Goal: Task Accomplishment & Management: Complete application form

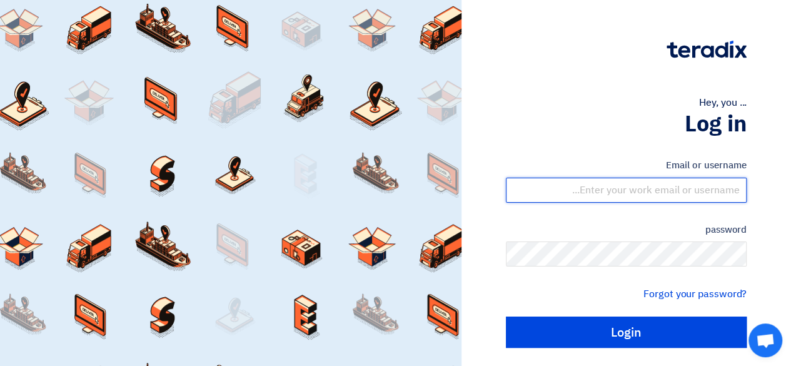
type input "[PERSON_NAME][EMAIL_ADDRESS][DOMAIN_NAME]"
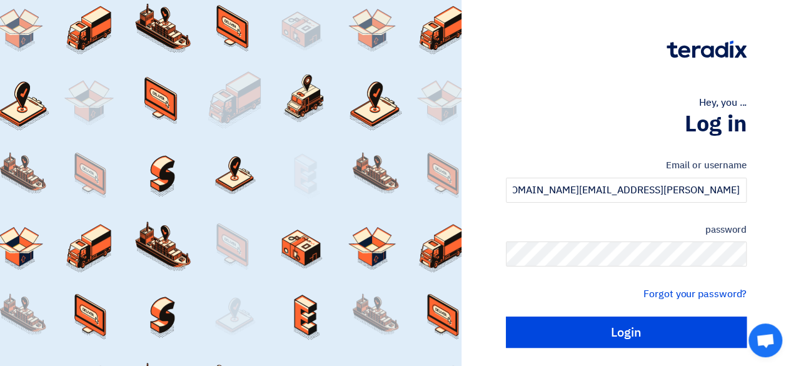
scroll to position [34, 0]
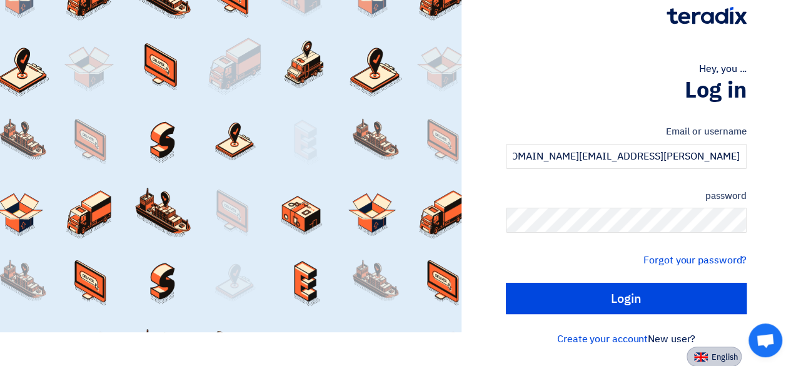
click at [700, 361] on button "English" at bounding box center [714, 357] width 55 height 20
type input "Sign in"
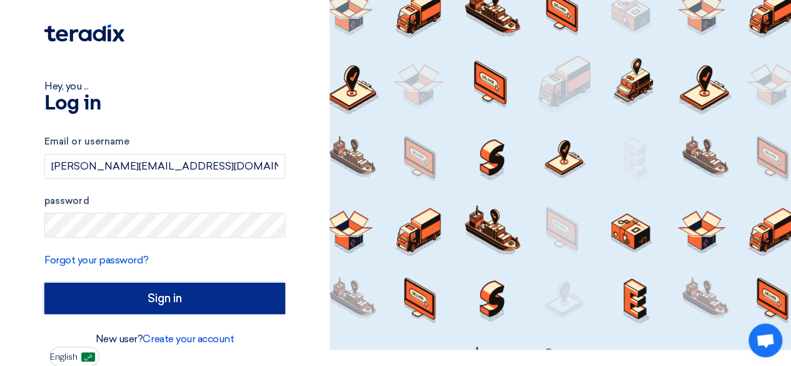
click at [201, 300] on input "Sign in" at bounding box center [164, 298] width 241 height 31
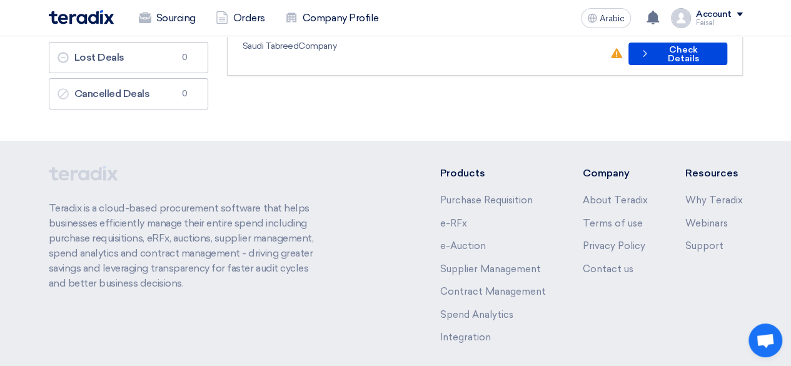
scroll to position [0, 0]
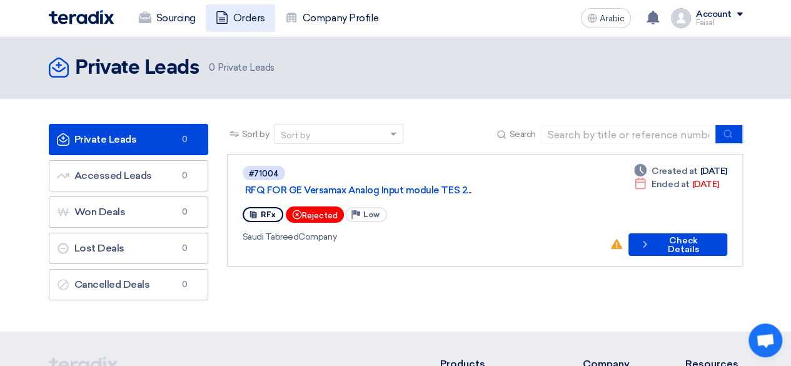
click at [227, 19] on icon at bounding box center [222, 17] width 13 height 13
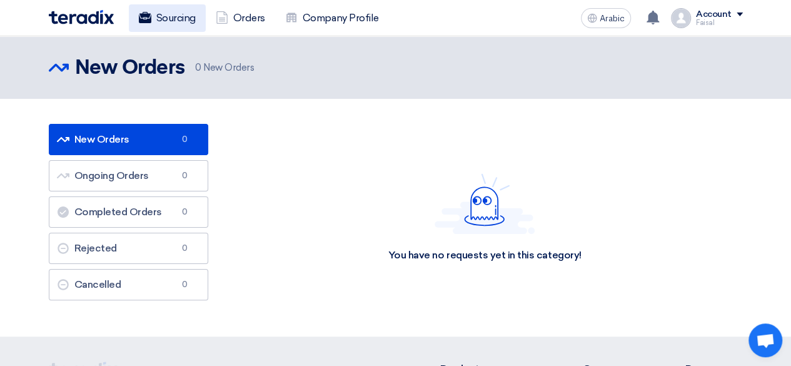
click at [173, 14] on font "Sourcing" at bounding box center [175, 18] width 39 height 12
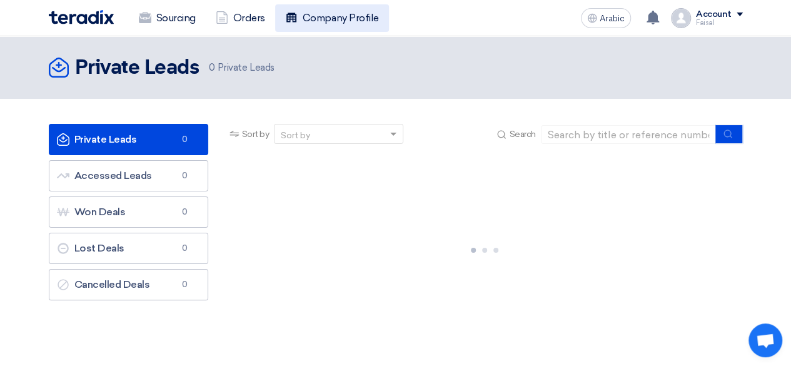
click at [355, 27] on link "Company Profile" at bounding box center [332, 18] width 114 height 28
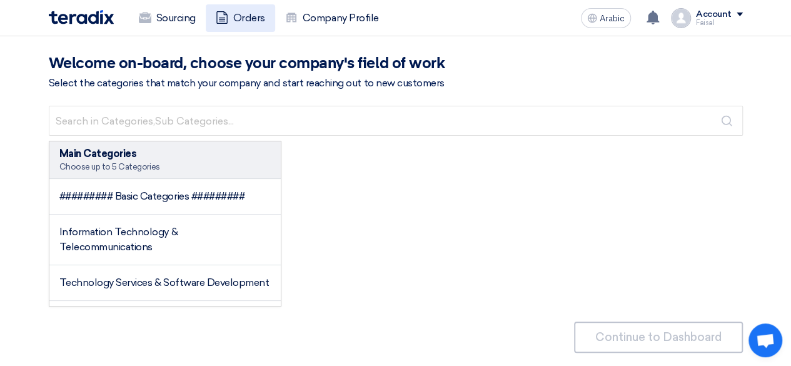
drag, startPoint x: 252, startPoint y: 34, endPoint x: 250, endPoint y: 23, distance: 12.0
click at [250, 23] on div "Sourcing Orders Company Profile Arabic A Your notification list is empty Accoun…" at bounding box center [395, 18] width 713 height 36
click at [250, 23] on font "Orders" at bounding box center [249, 18] width 32 height 12
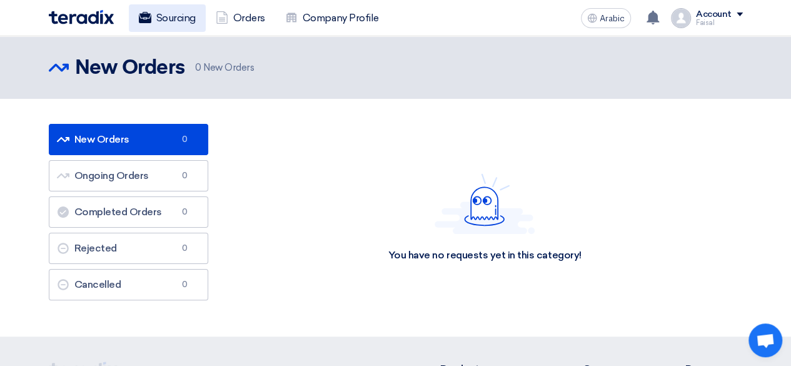
click at [171, 15] on font "Sourcing" at bounding box center [175, 18] width 39 height 12
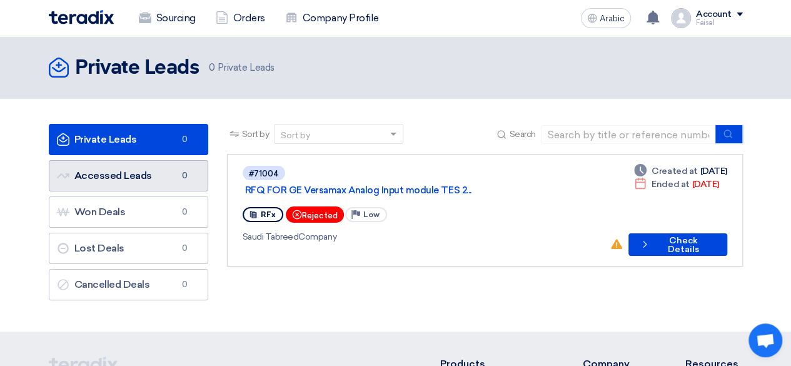
click at [140, 180] on font "Accessed Leads" at bounding box center [113, 176] width 78 height 12
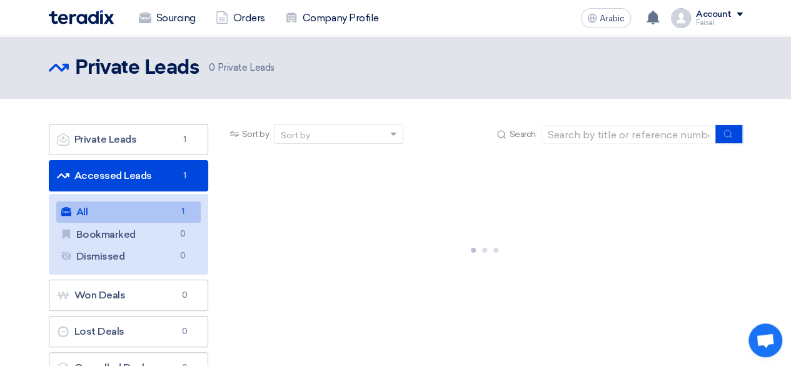
drag, startPoint x: 789, startPoint y: 94, endPoint x: 800, endPoint y: 198, distance: 104.4
click at [791, 198] on html "Sourcing Orders Company Profile Arabic A Your notification list is empty Accoun…" at bounding box center [395, 348] width 791 height 697
click at [644, 216] on div at bounding box center [485, 248] width 516 height 188
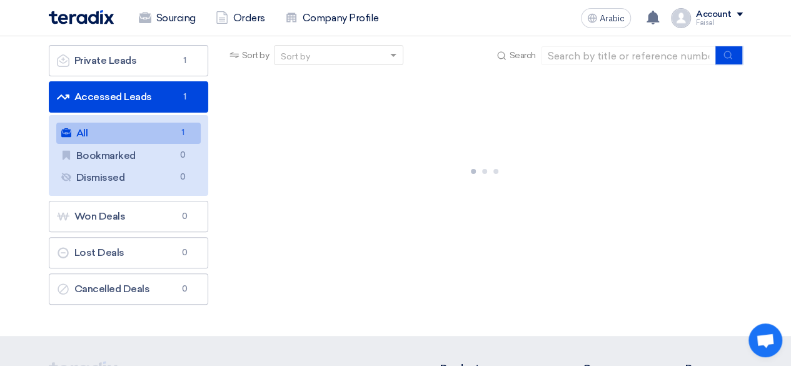
scroll to position [76, 0]
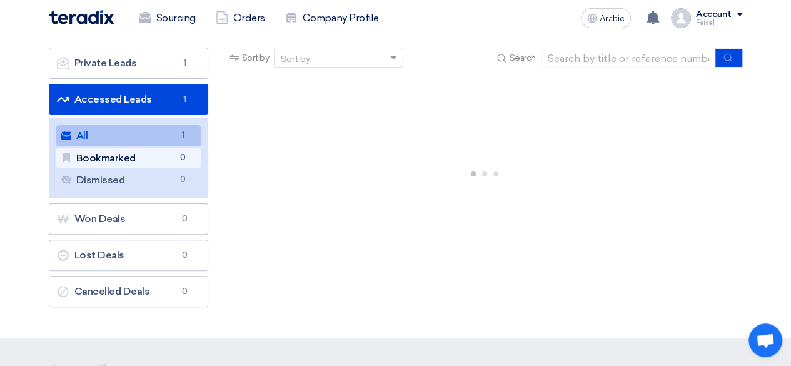
click at [148, 151] on link "Bookmarked Bookmarked 0" at bounding box center [128, 158] width 144 height 21
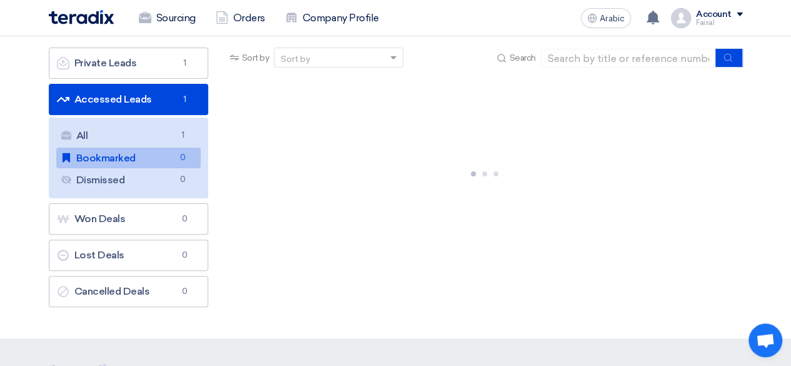
scroll to position [0, 0]
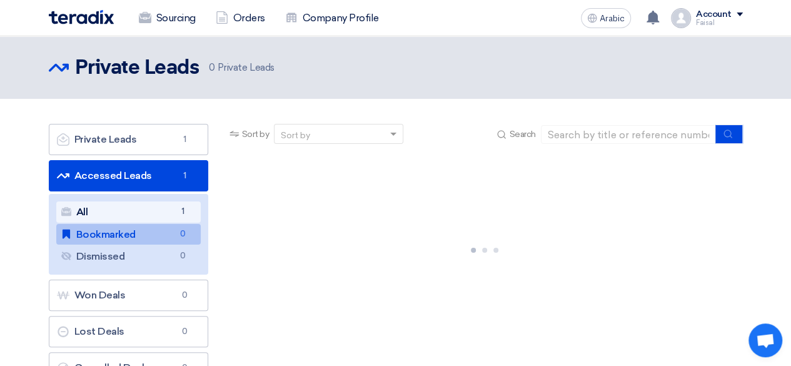
click at [126, 210] on link "All All 1" at bounding box center [128, 211] width 144 height 21
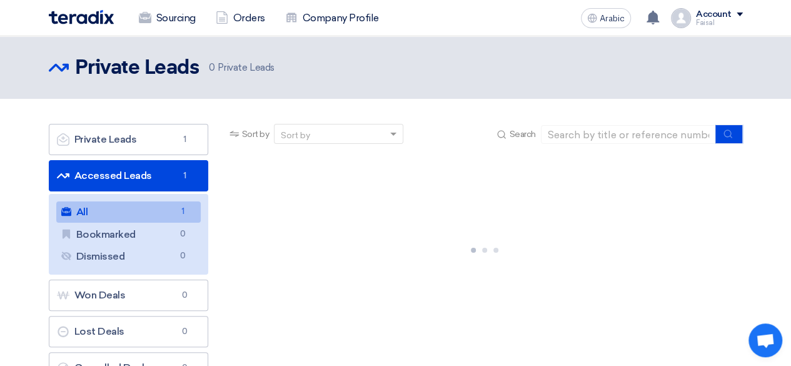
click at [126, 210] on link "All All 1" at bounding box center [128, 211] width 144 height 21
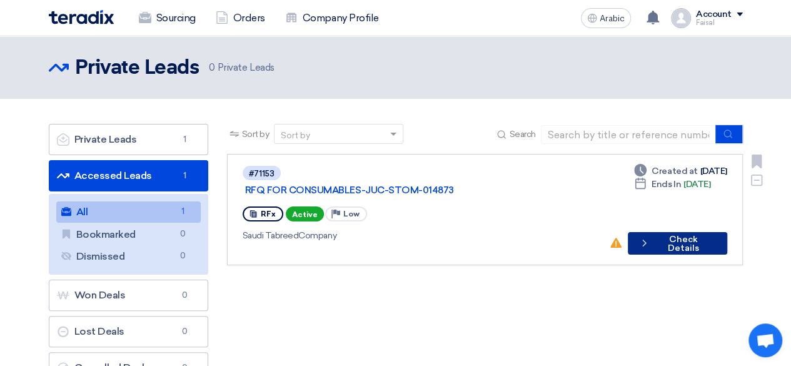
click at [696, 234] on font "Check Details" at bounding box center [682, 243] width 31 height 19
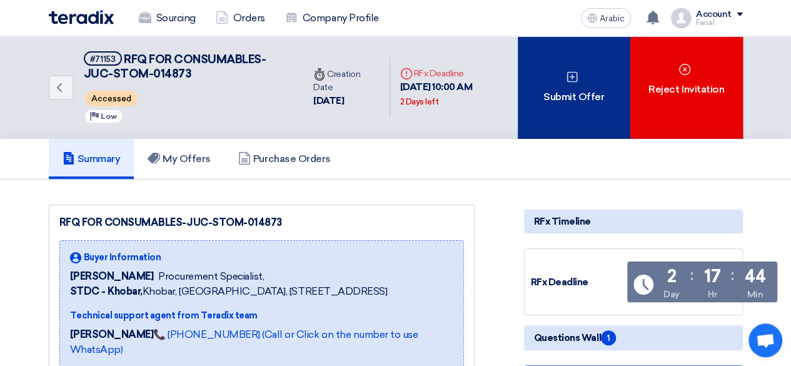
click at [573, 91] on font "Submit Offer" at bounding box center [574, 97] width 61 height 12
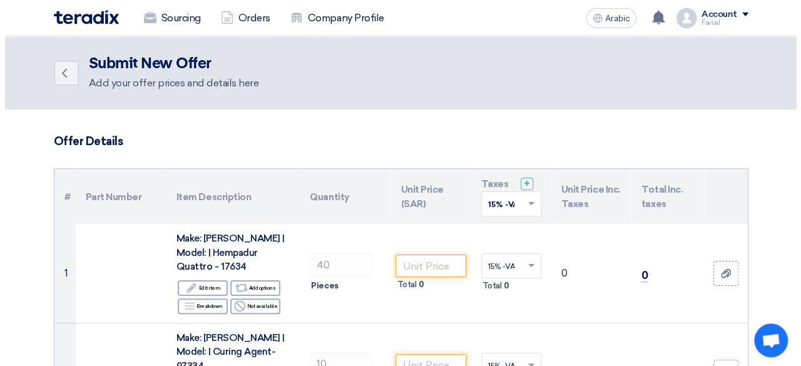
scroll to position [109, 0]
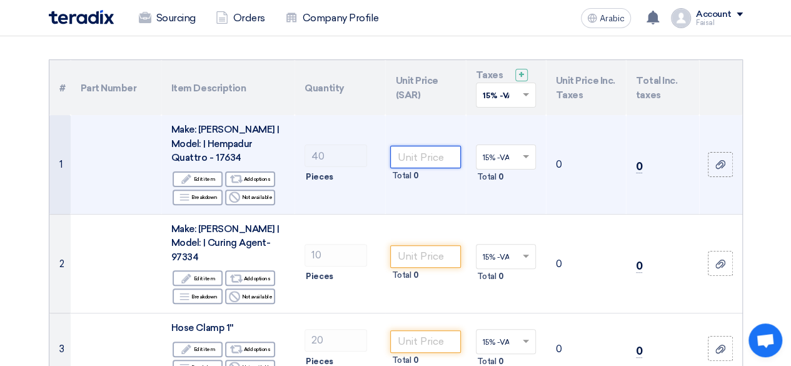
click at [430, 153] on input "number" at bounding box center [425, 157] width 70 height 23
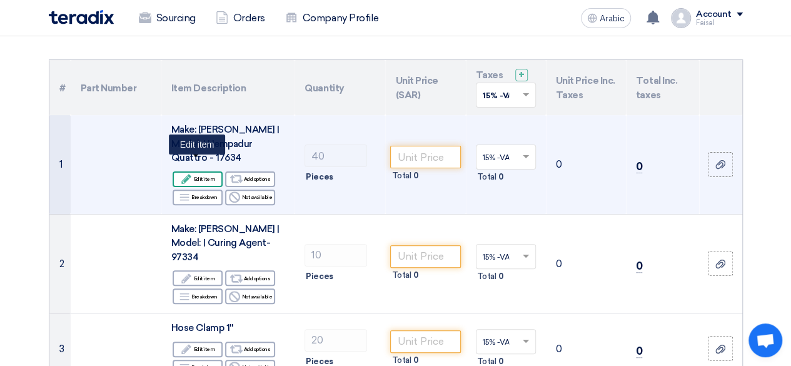
click at [201, 176] on font "Edit item" at bounding box center [204, 179] width 22 height 6
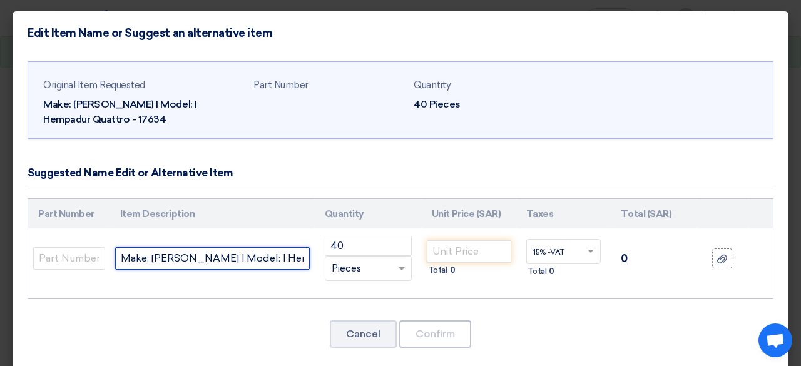
click at [243, 256] on input "Make: [PERSON_NAME] | Model: | Hempadur Quattro - 17634" at bounding box center [212, 258] width 195 height 23
type input "Make: [PERSON_NAME] | Model: | Hempadur Quattro - 17634 = 17636 base + 97334 cu…"
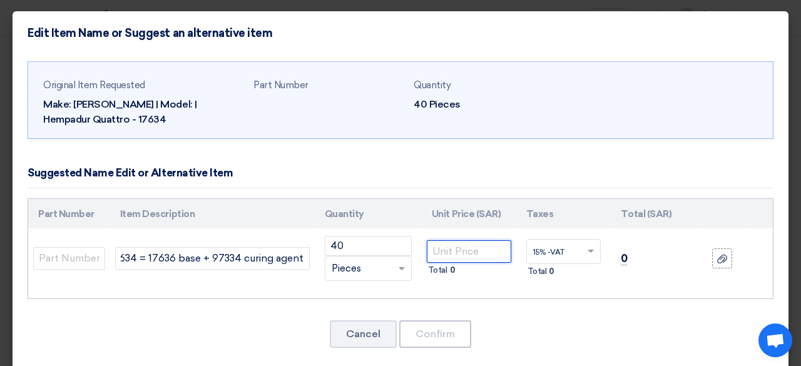
scroll to position [0, 0]
click at [460, 251] on input "number" at bounding box center [469, 251] width 84 height 23
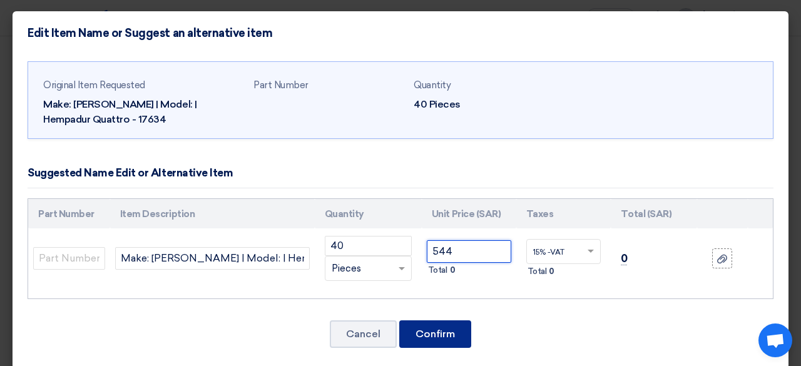
type input "544"
click at [433, 330] on font "Confirm" at bounding box center [434, 334] width 39 height 12
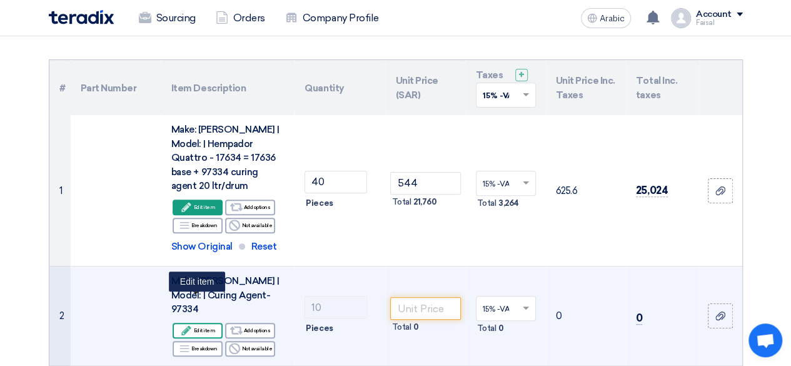
click at [208, 327] on font "Edit item" at bounding box center [204, 330] width 22 height 6
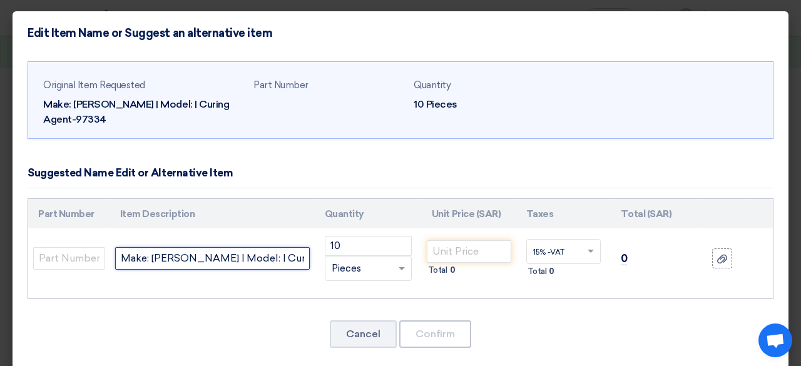
click at [281, 260] on input "Make: [PERSON_NAME] | Model: | Curing Agent-97334" at bounding box center [212, 258] width 195 height 23
type input "Make: [PERSON_NAME] | Model: | Curing Agent-97334 (Please note the above quattr…"
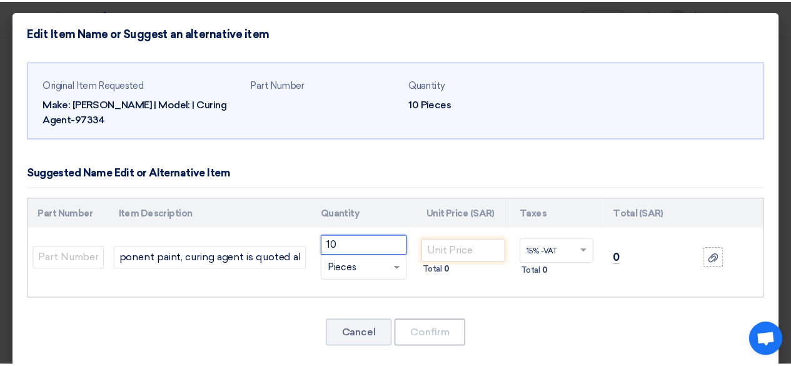
scroll to position [0, 0]
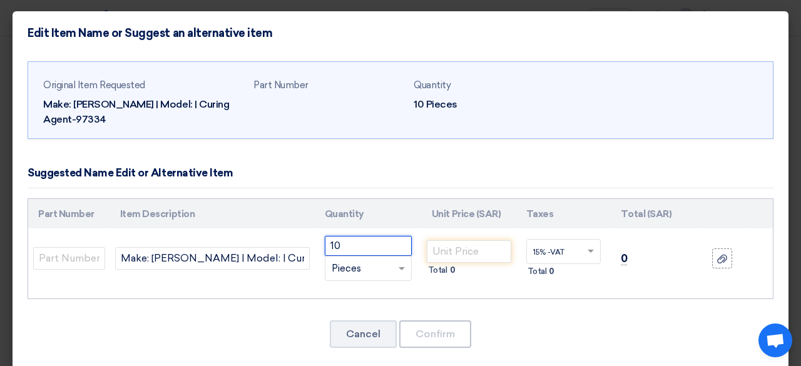
click at [375, 241] on input "10" at bounding box center [368, 246] width 87 height 20
click at [442, 257] on input "number" at bounding box center [469, 251] width 84 height 23
click at [440, 251] on input "0" at bounding box center [469, 251] width 84 height 23
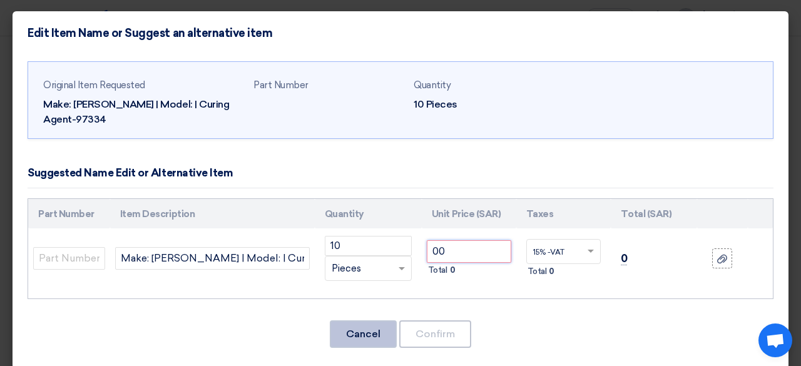
type input "00"
click at [365, 337] on font "Cancel" at bounding box center [363, 334] width 34 height 12
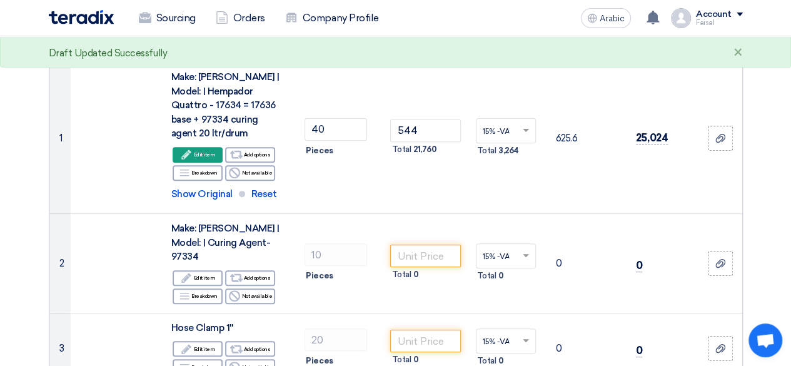
scroll to position [210, 0]
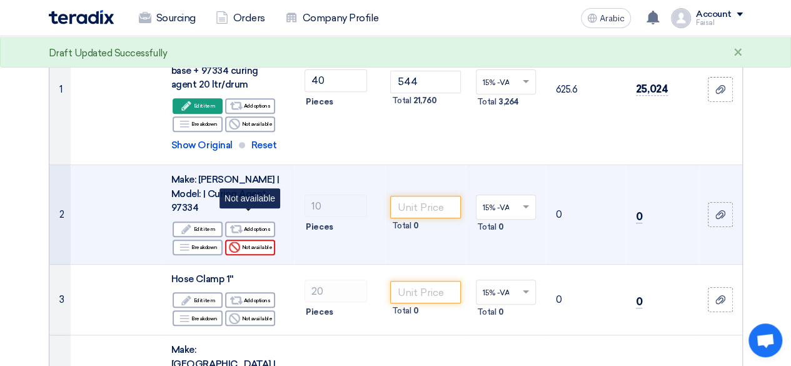
click at [250, 244] on font "Not available" at bounding box center [256, 247] width 31 height 6
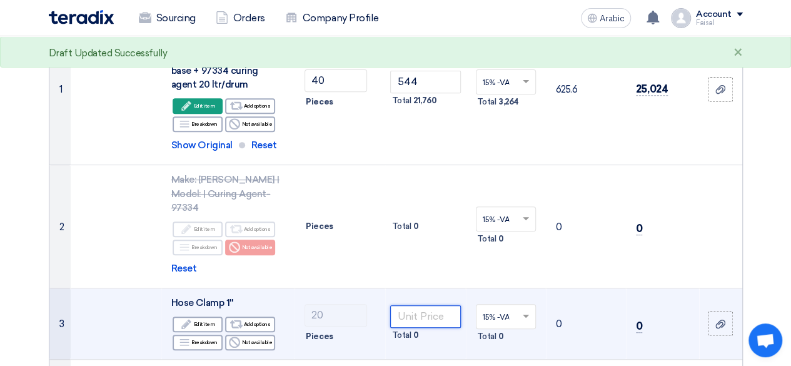
click at [434, 305] on input "number" at bounding box center [425, 316] width 70 height 23
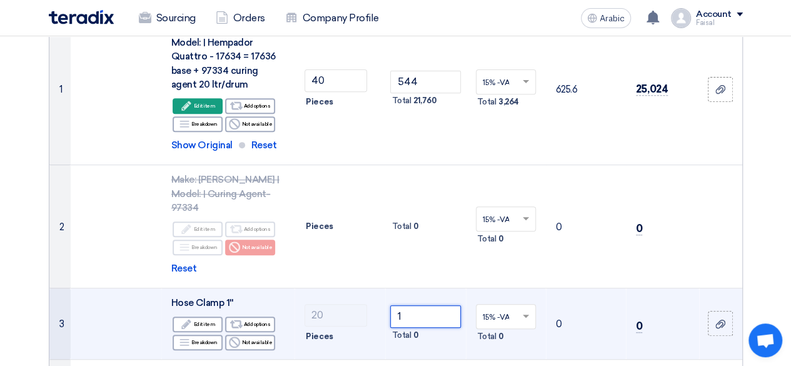
type input "1"
click at [482, 325] on td "15% -VAT × Total 0" at bounding box center [506, 323] width 80 height 71
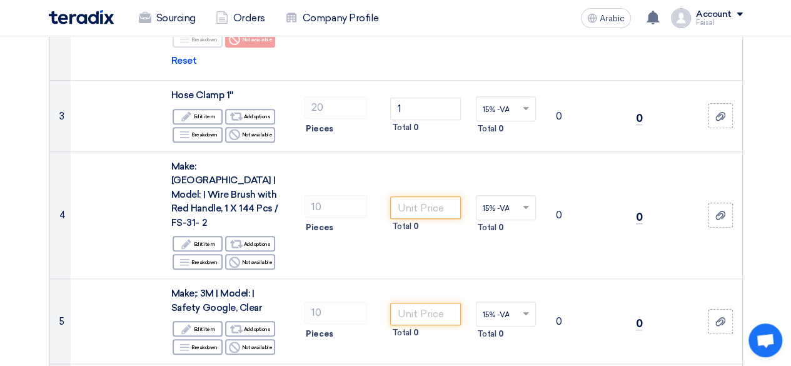
scroll to position [434, 0]
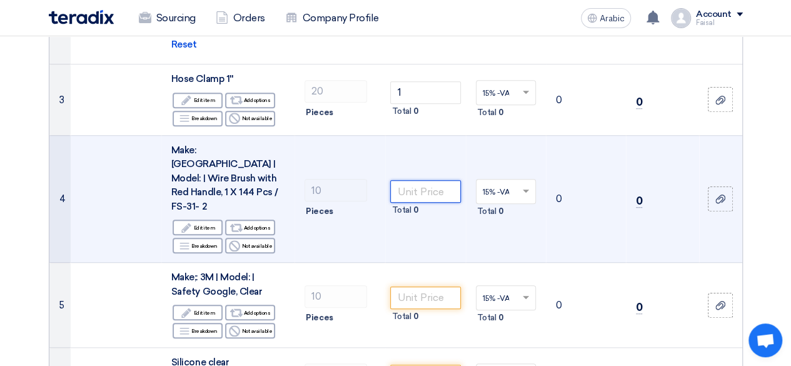
click at [418, 180] on input "number" at bounding box center [425, 191] width 70 height 23
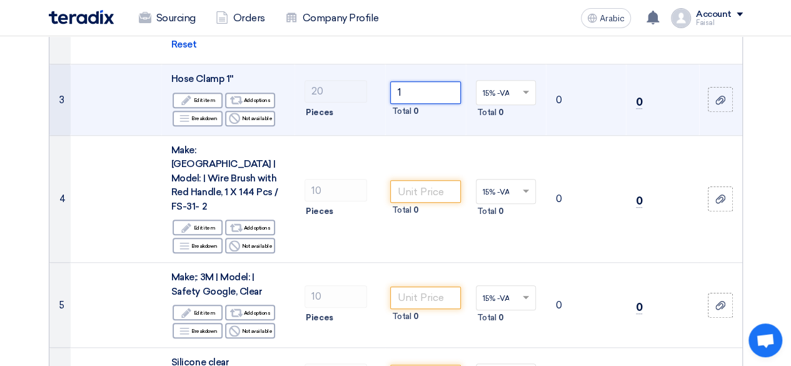
click at [438, 81] on input "1" at bounding box center [425, 92] width 70 height 23
type input "2"
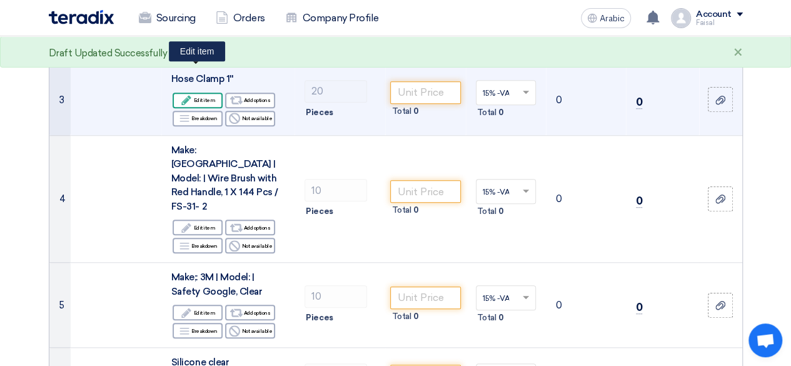
click at [192, 94] on icon "Edit" at bounding box center [186, 99] width 11 height 11
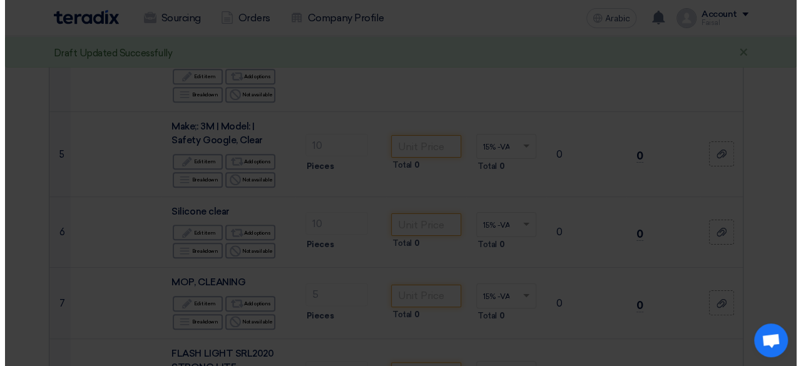
scroll to position [298, 0]
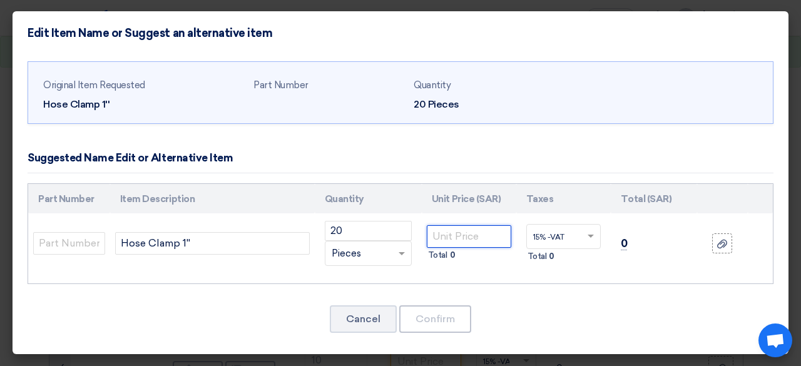
click at [459, 230] on input "number" at bounding box center [469, 236] width 84 height 23
type input "1"
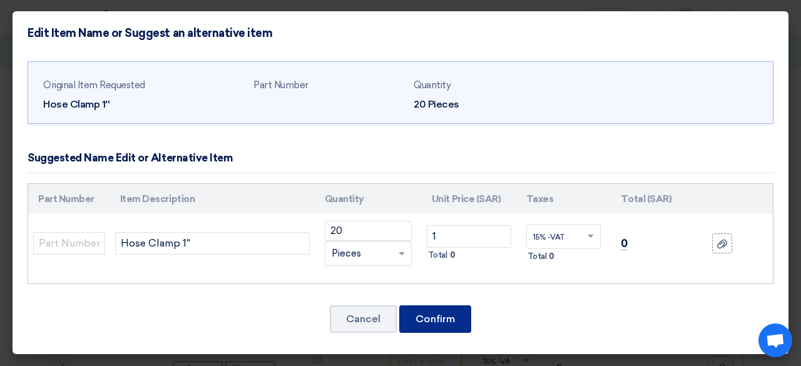
click at [437, 322] on font "Confirm" at bounding box center [434, 319] width 39 height 12
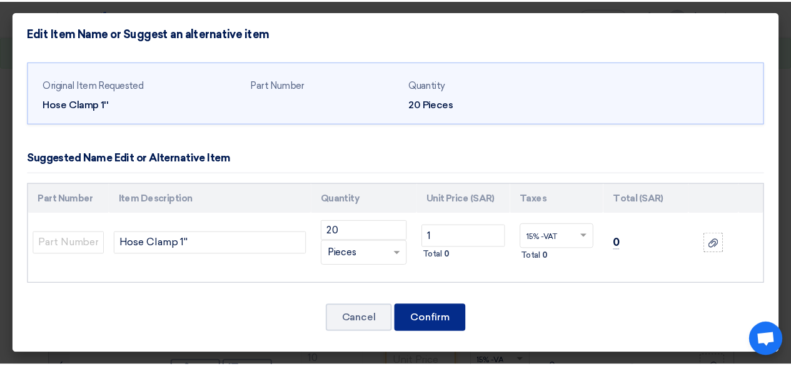
scroll to position [434, 0]
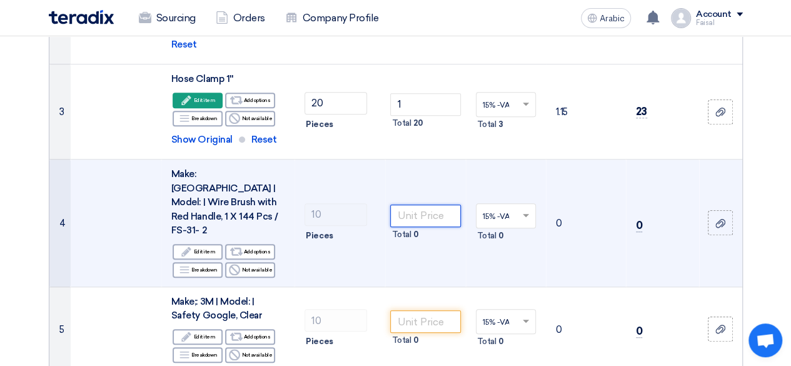
click at [412, 205] on input "number" at bounding box center [425, 216] width 70 height 23
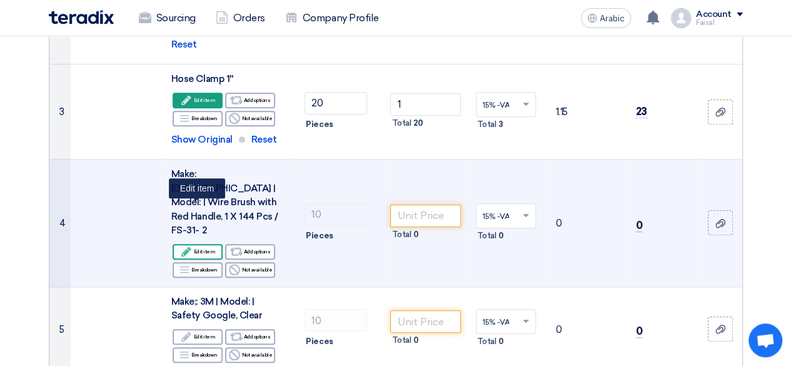
click at [202, 244] on div "Edit Edit item" at bounding box center [198, 252] width 50 height 16
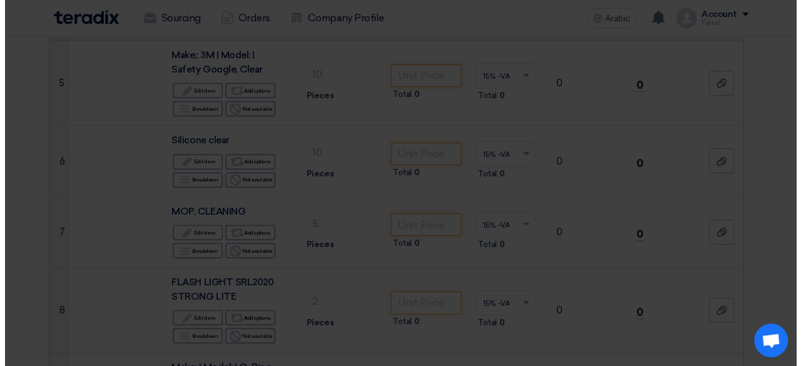
scroll to position [298, 0]
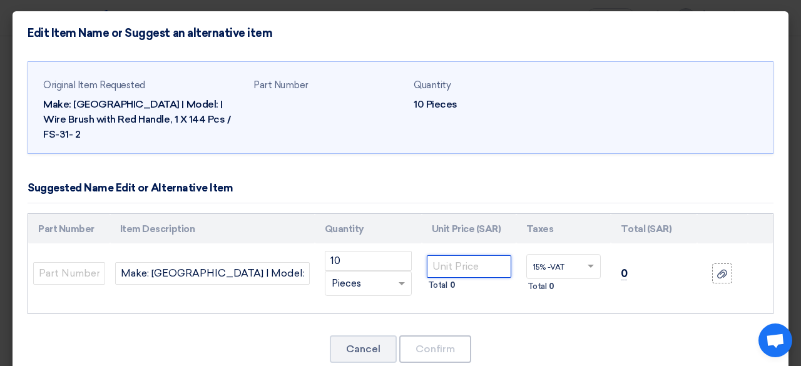
click at [478, 255] on input "number" at bounding box center [469, 266] width 84 height 23
type input "9"
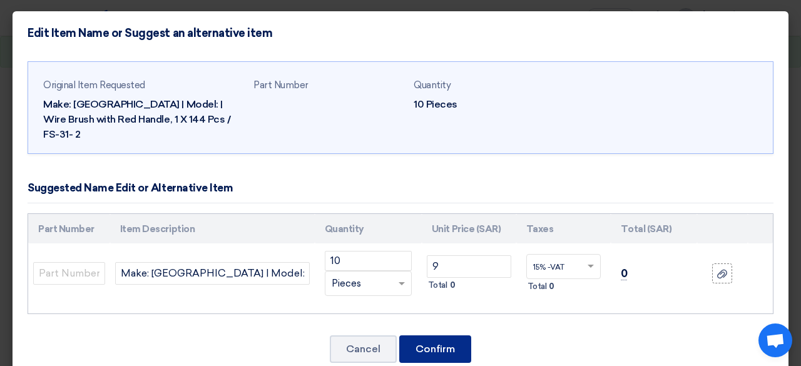
click at [431, 343] on font "Confirm" at bounding box center [434, 349] width 39 height 12
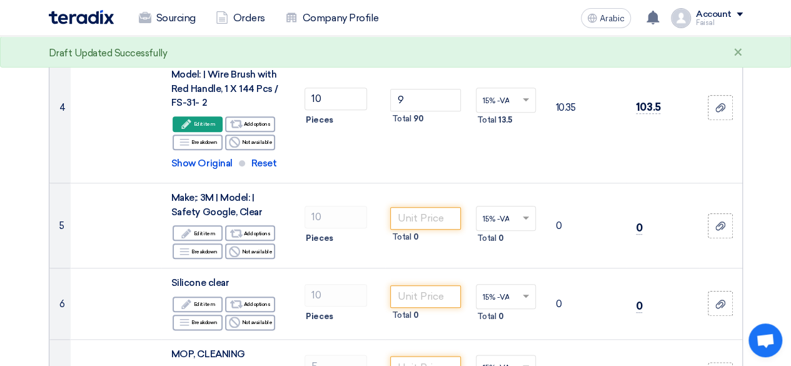
scroll to position [578, 0]
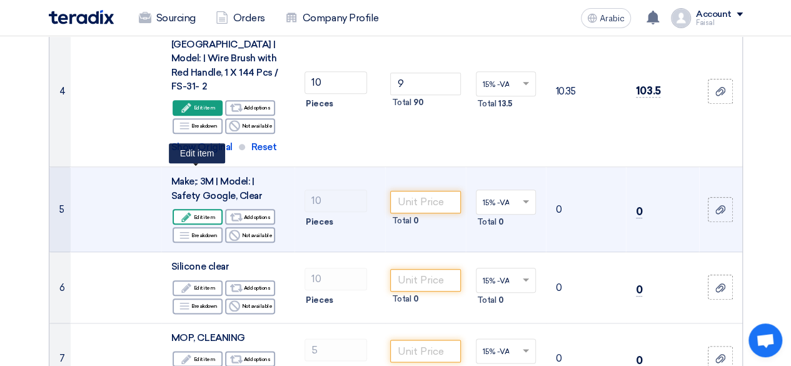
click at [203, 214] on font "Edit item" at bounding box center [204, 217] width 22 height 6
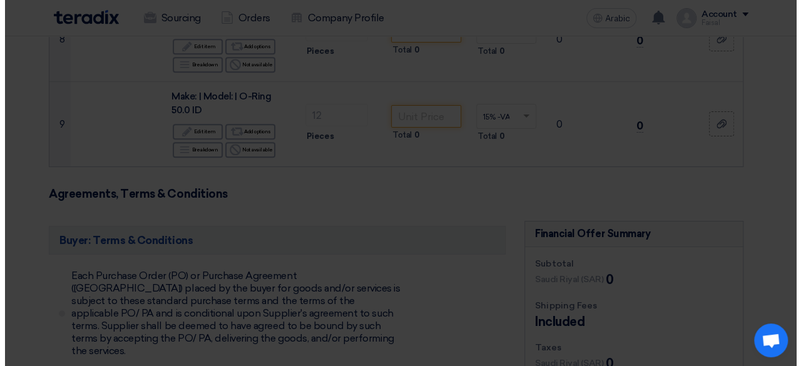
scroll to position [347, 0]
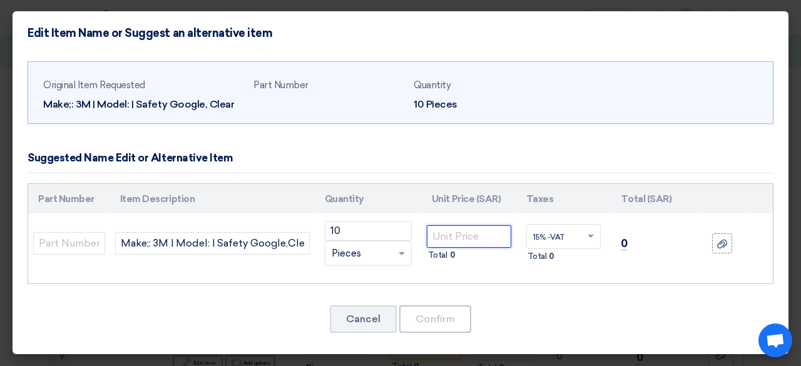
click at [446, 243] on input "number" at bounding box center [469, 236] width 84 height 23
type input "16"
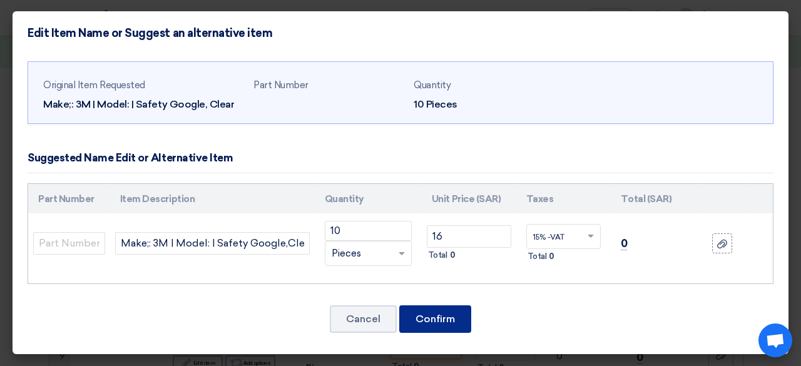
click at [434, 317] on font "Confirm" at bounding box center [434, 319] width 39 height 12
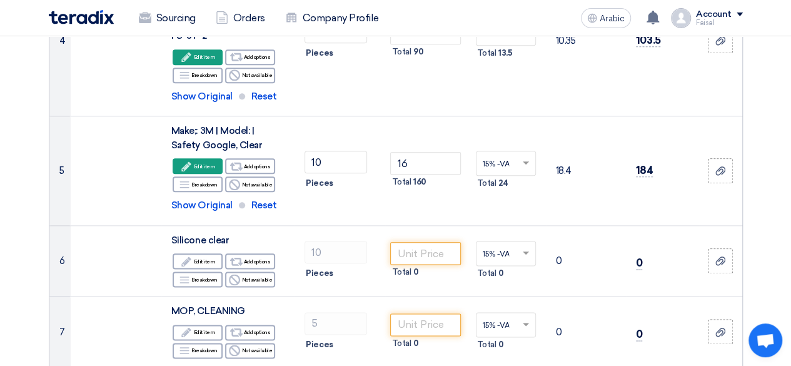
scroll to position [669, 0]
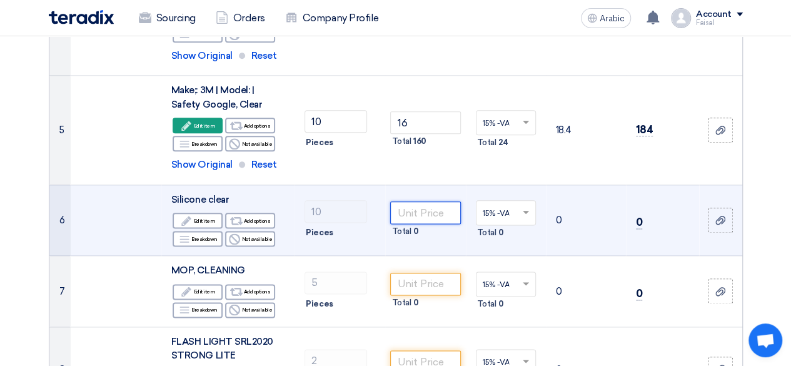
click at [431, 201] on input "number" at bounding box center [425, 212] width 70 height 23
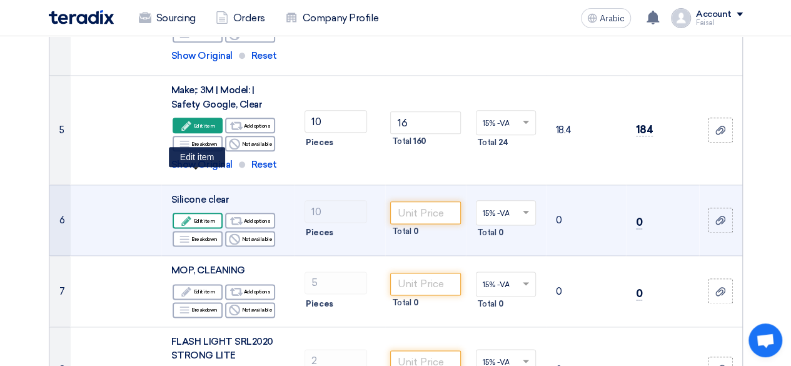
click at [203, 216] on font "Edit item" at bounding box center [204, 221] width 22 height 10
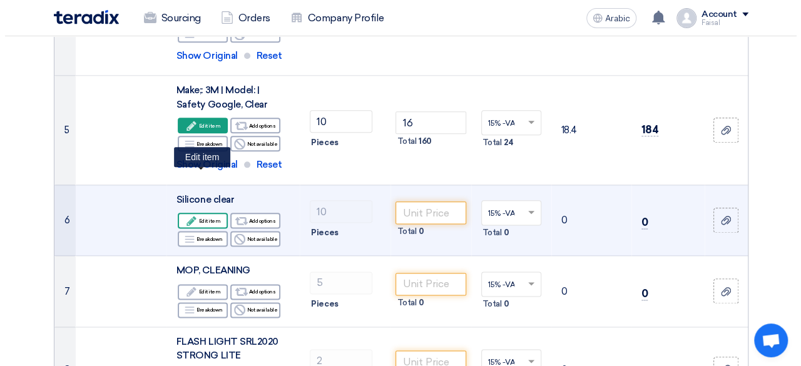
scroll to position [438, 0]
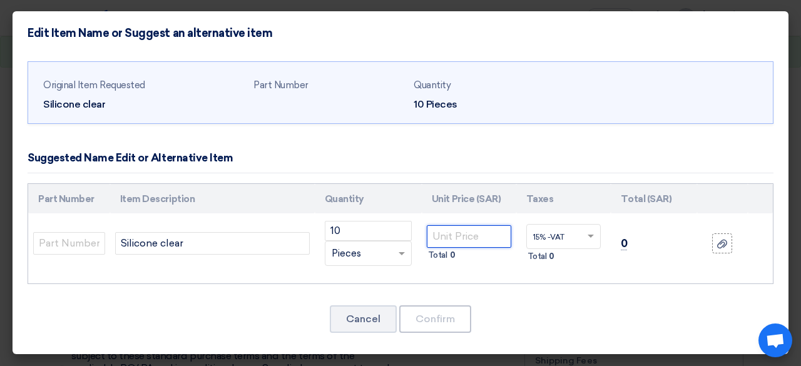
click at [463, 229] on input "number" at bounding box center [469, 236] width 84 height 23
type input "9"
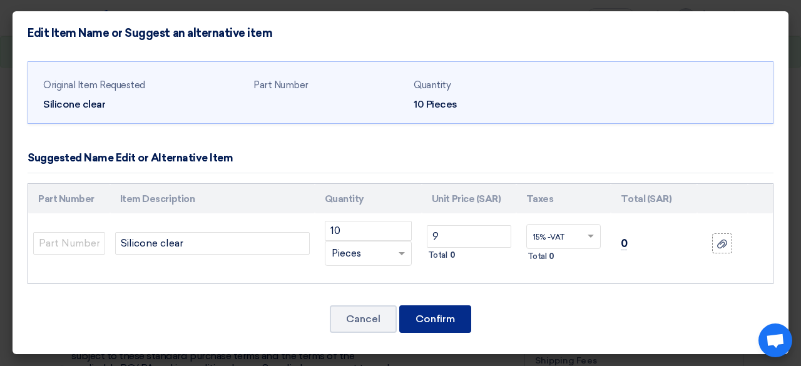
click at [423, 319] on font "Confirm" at bounding box center [434, 319] width 39 height 12
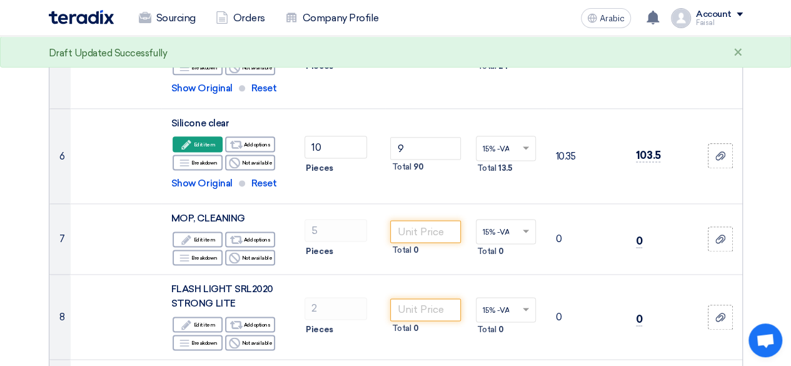
scroll to position [737, 0]
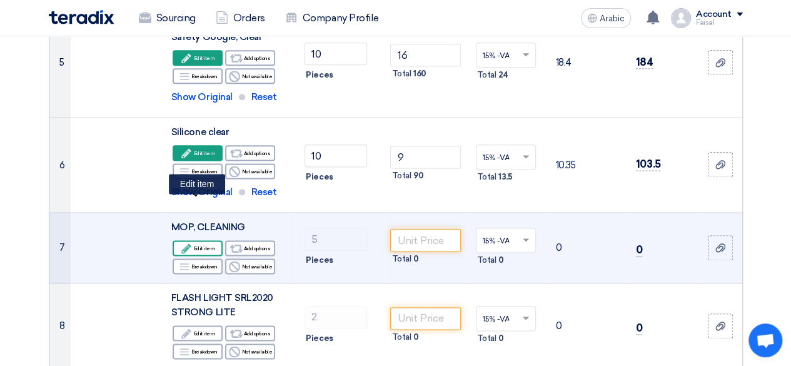
click at [208, 243] on font "Edit item" at bounding box center [204, 248] width 22 height 10
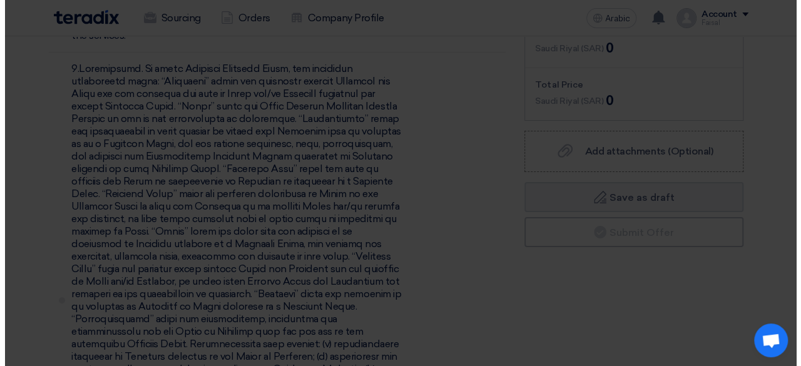
scroll to position [368, 0]
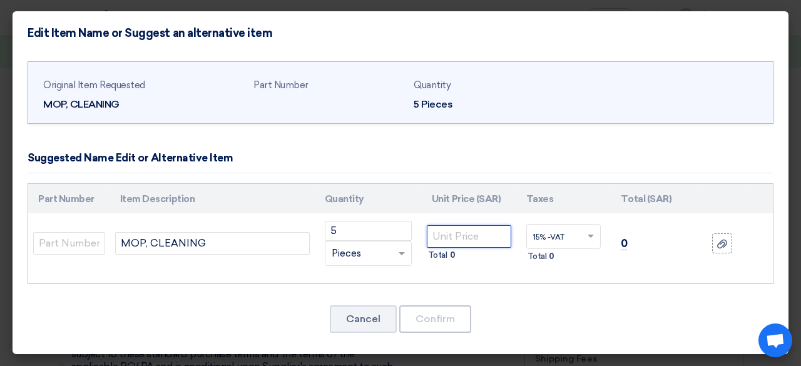
click at [475, 233] on input "number" at bounding box center [469, 236] width 84 height 23
type input "32"
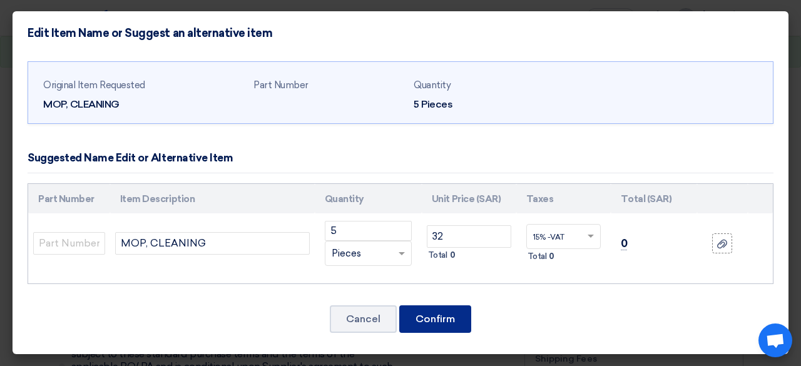
click at [440, 320] on font "Confirm" at bounding box center [434, 319] width 39 height 12
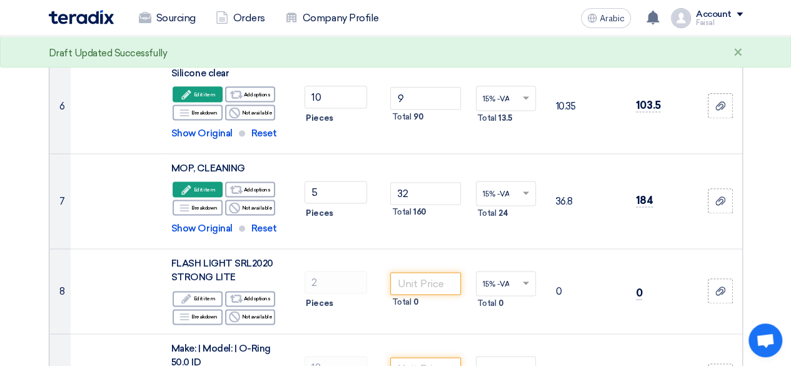
scroll to position [779, 0]
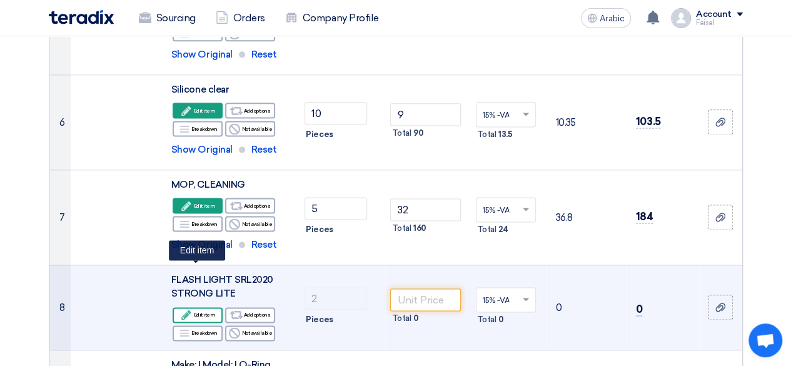
click at [194, 307] on div "Edit Edit item" at bounding box center [198, 315] width 50 height 16
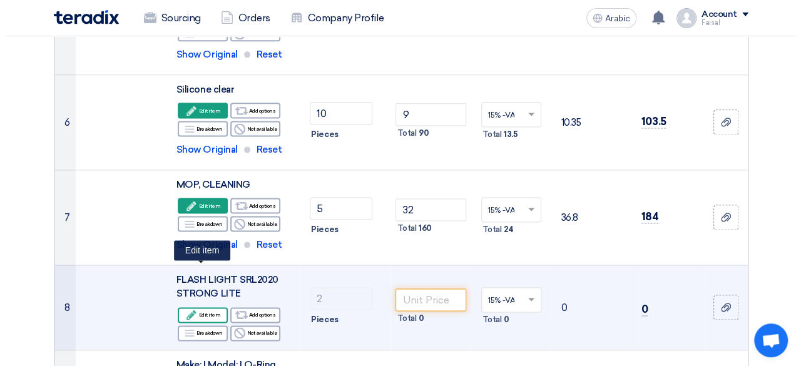
scroll to position [410, 0]
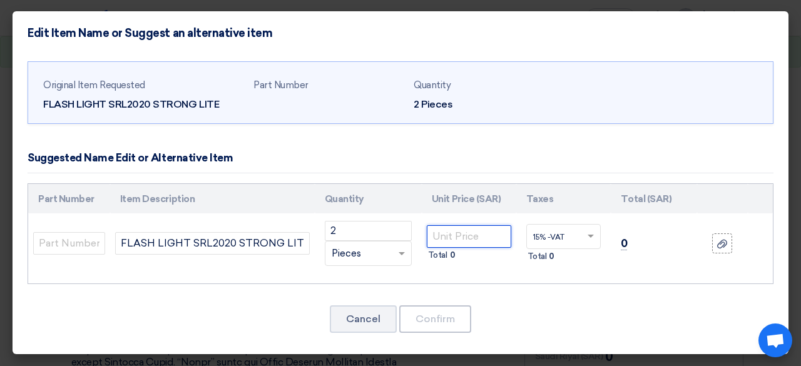
click at [448, 233] on input "number" at bounding box center [469, 236] width 84 height 23
type input "80"
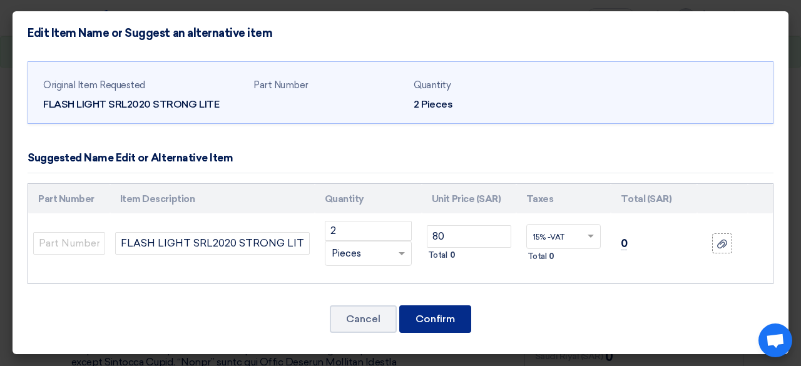
click at [423, 317] on font "Confirm" at bounding box center [434, 319] width 39 height 12
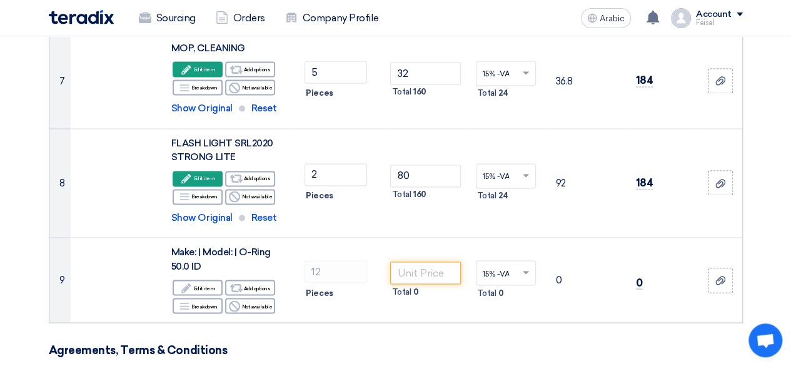
scroll to position [874, 0]
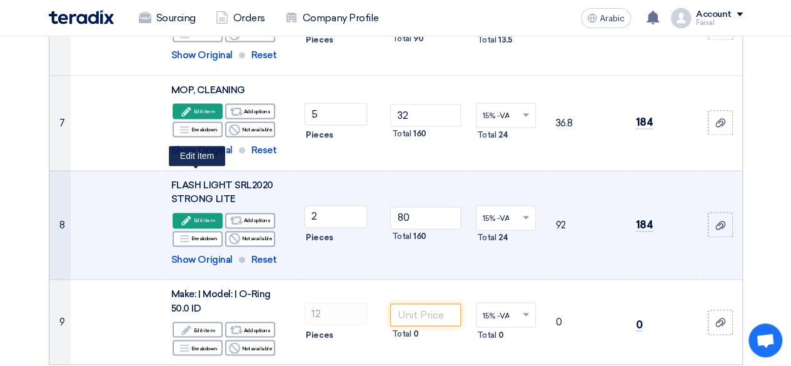
click at [188, 215] on use at bounding box center [186, 219] width 9 height 9
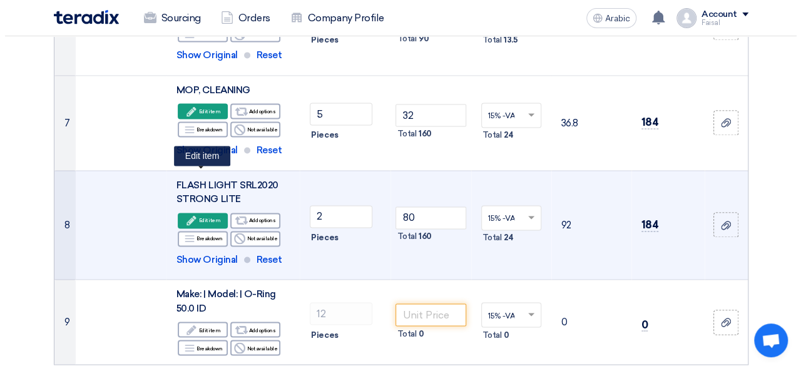
scroll to position [396, 0]
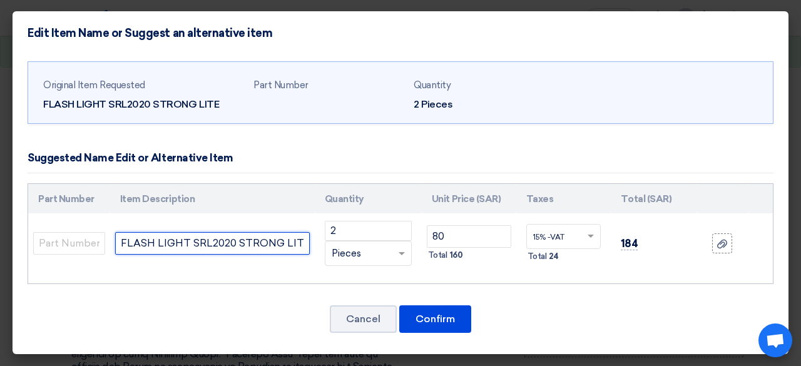
click at [270, 240] on input "FLASH LIGHT SRL2020 STRONG LITE" at bounding box center [212, 243] width 195 height 23
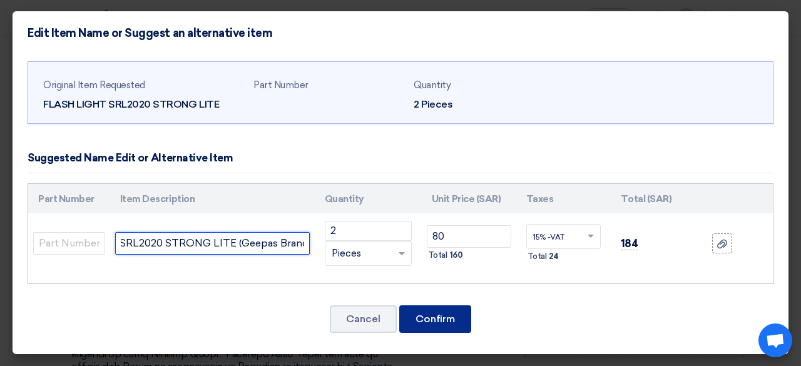
type input "FLASH LIGHT SRL2020 STRONG LITE (Geepas Brand)"
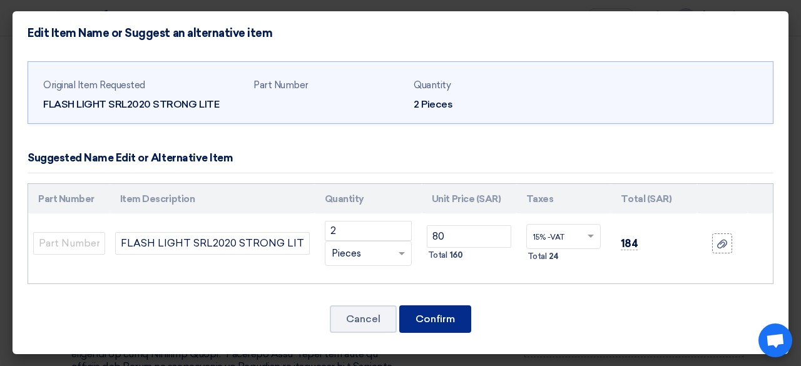
click at [427, 313] on font "Confirm" at bounding box center [434, 319] width 39 height 12
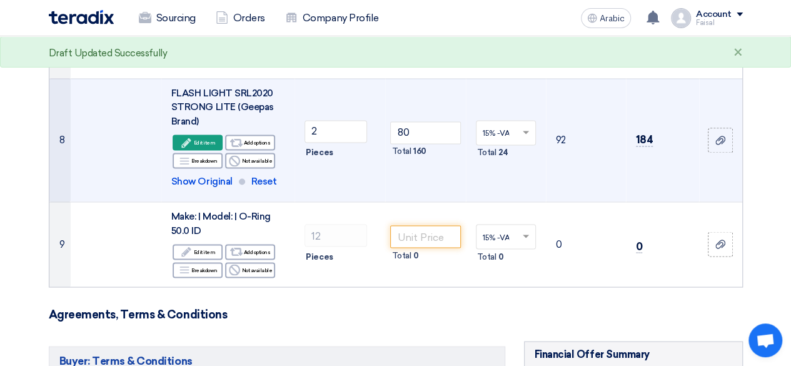
scroll to position [957, 0]
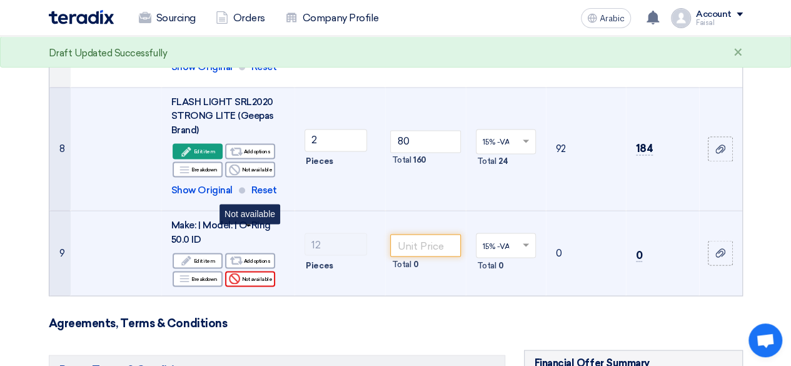
click at [260, 275] on font "Not available" at bounding box center [256, 278] width 31 height 6
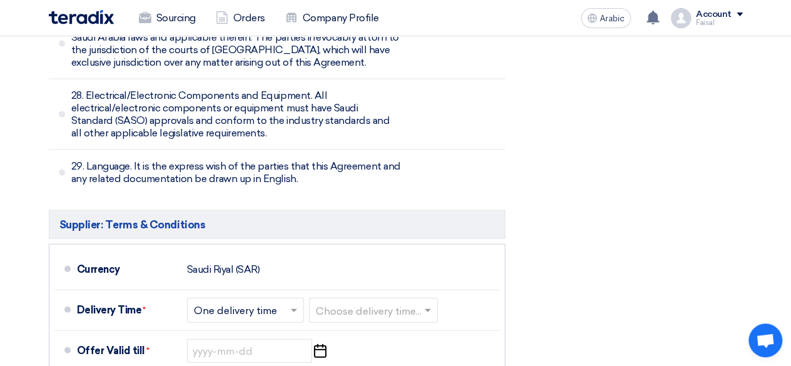
scroll to position [6075, 0]
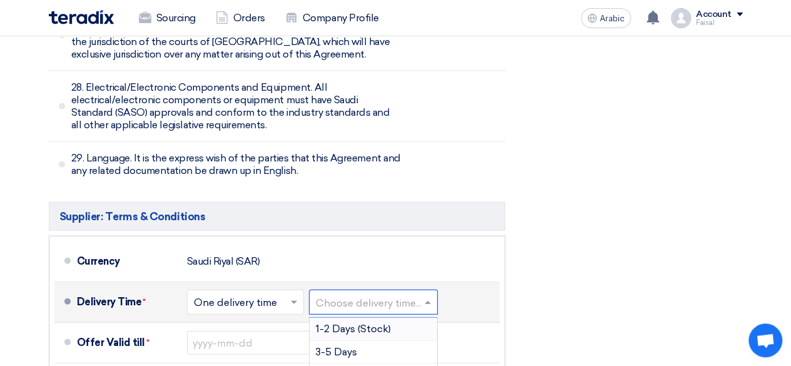
click at [341, 290] on div "Choose delivery time..." at bounding box center [373, 302] width 129 height 25
click at [353, 318] on div "1-2 Days (Stock)" at bounding box center [374, 329] width 128 height 23
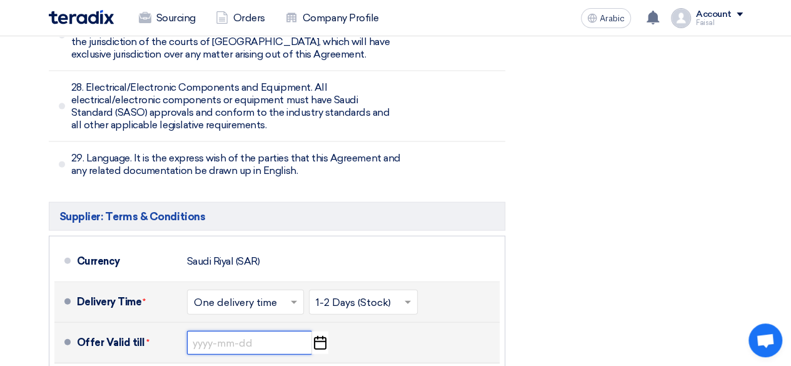
click at [252, 331] on input at bounding box center [249, 343] width 125 height 24
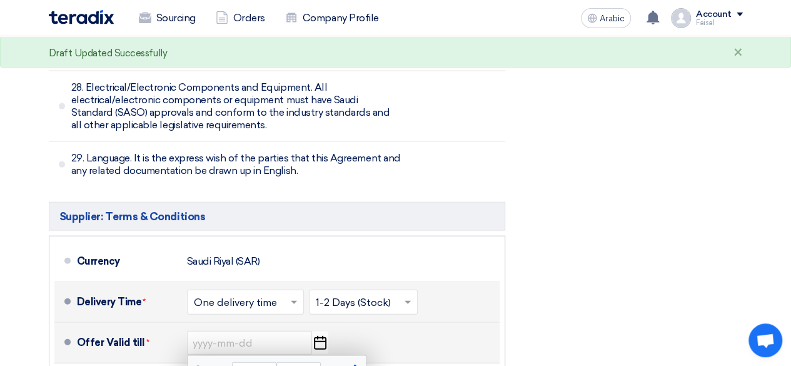
click at [355, 364] on span "button" at bounding box center [355, 369] width 7 height 11
select select "9"
type input "[DATE]"
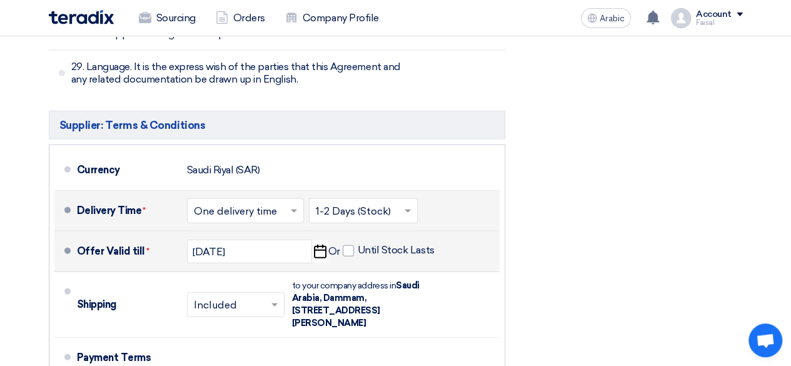
scroll to position [6175, 0]
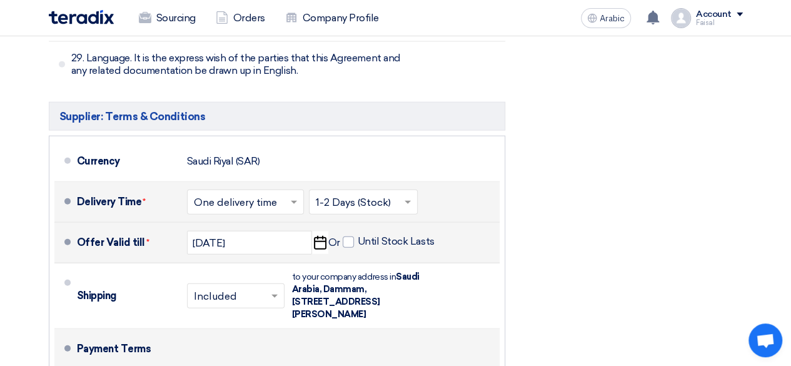
type input "0"
type input "100"
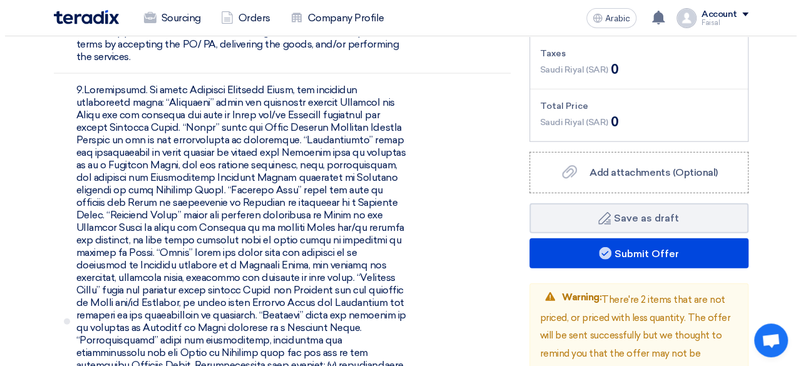
scroll to position [1412, 0]
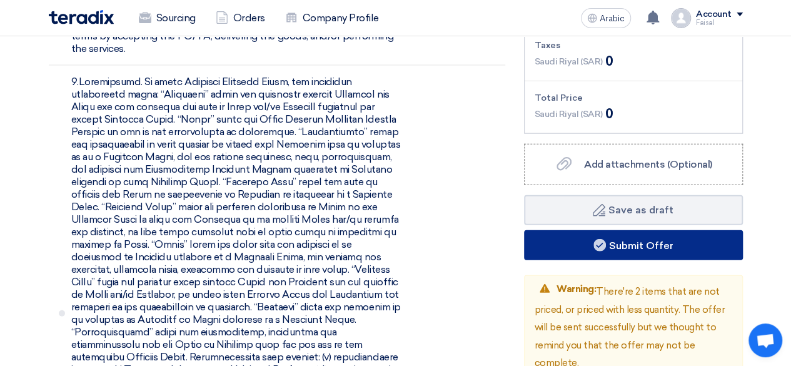
type input "30"
click at [631, 230] on button "Submit Offer" at bounding box center [633, 245] width 219 height 30
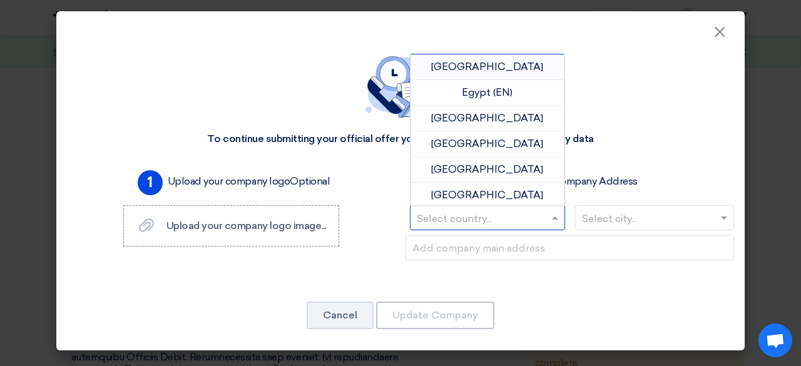
click at [484, 222] on input "text" at bounding box center [481, 219] width 129 height 21
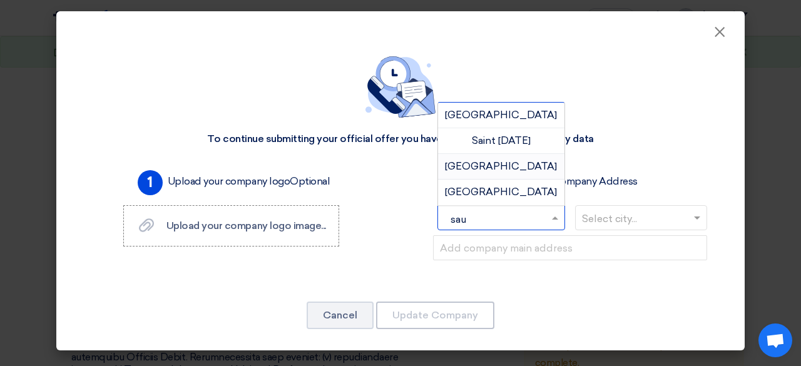
type input "saud"
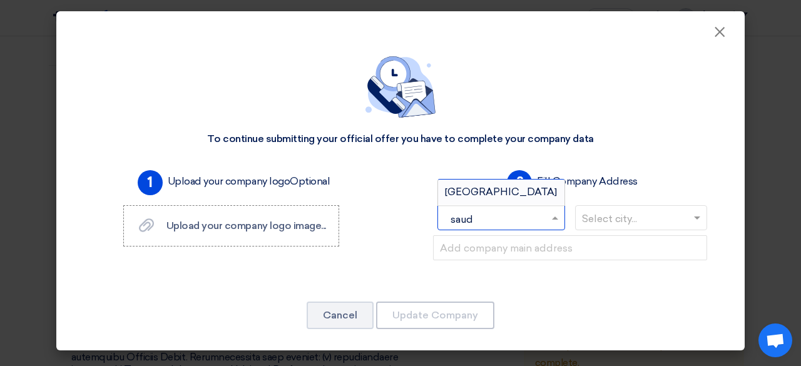
click at [489, 198] on font "[GEOGRAPHIC_DATA]" at bounding box center [501, 192] width 112 height 12
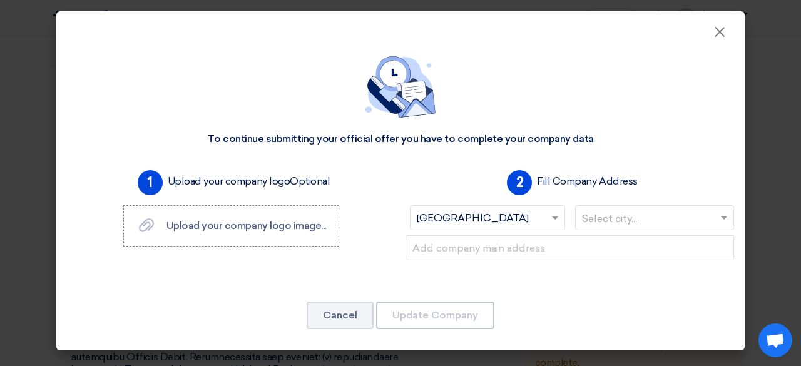
click at [647, 213] on input "text" at bounding box center [648, 219] width 133 height 21
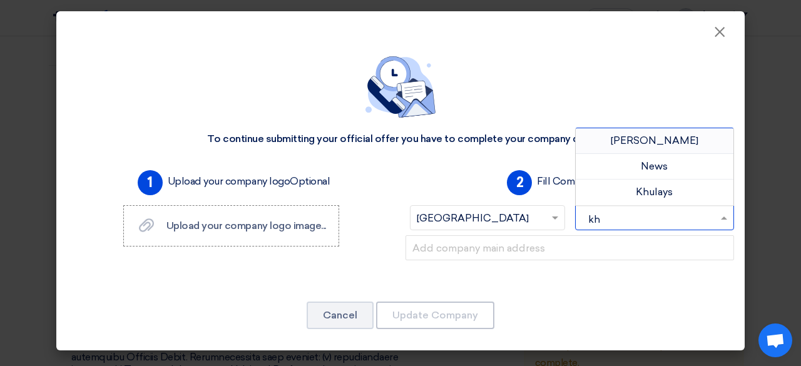
type input "k"
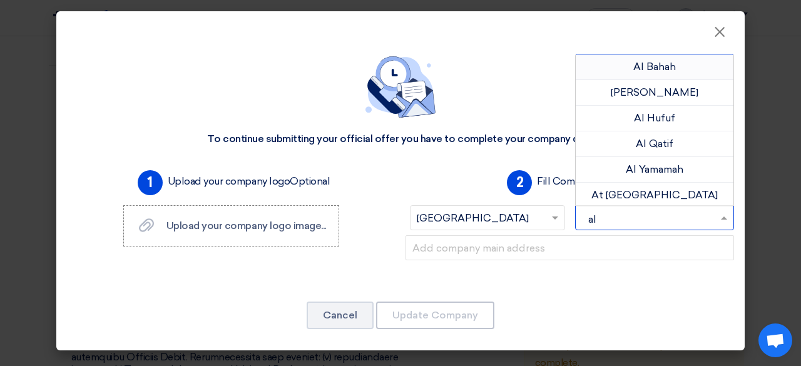
type input "a"
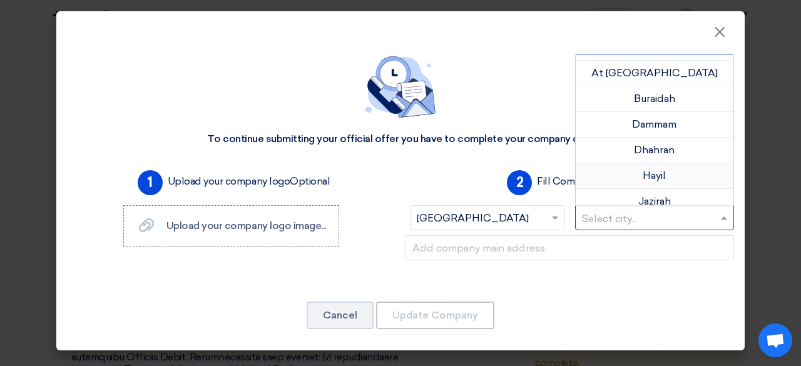
scroll to position [148, 0]
click at [662, 143] on font "Dammam" at bounding box center [654, 149] width 44 height 12
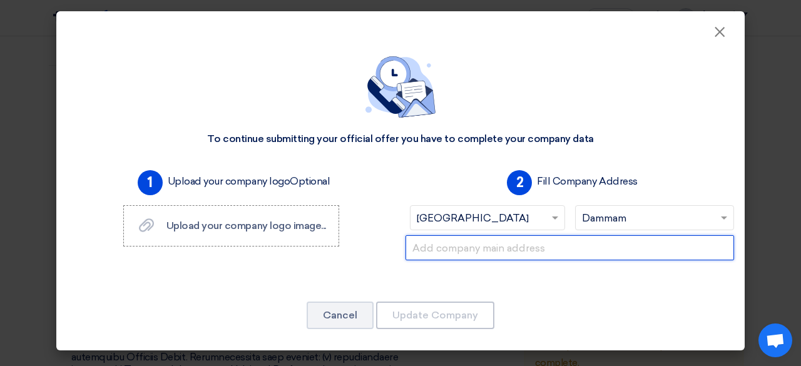
click at [497, 252] on input "text" at bounding box center [569, 247] width 328 height 25
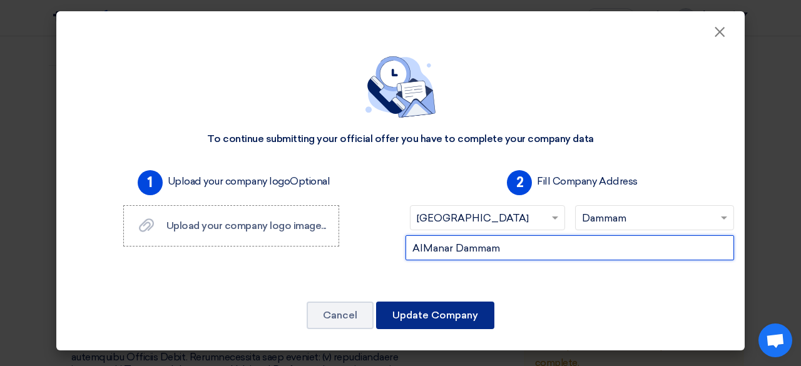
type input "AlManar Dammam"
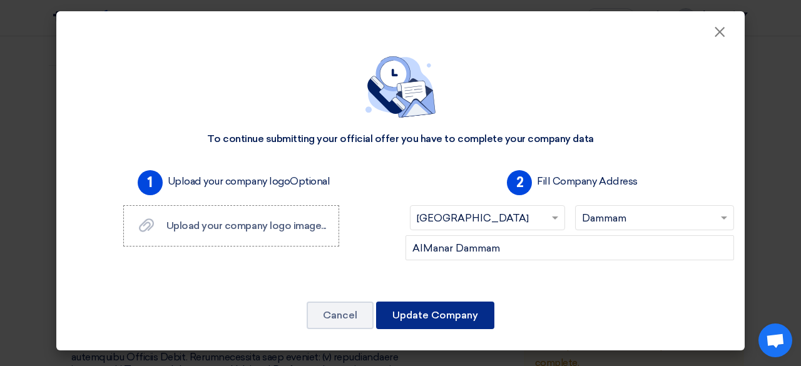
click at [422, 306] on button "Update Company" at bounding box center [435, 315] width 118 height 28
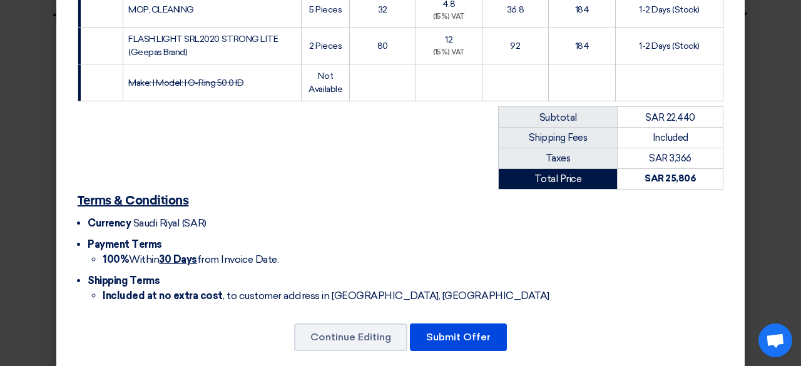
scroll to position [488, 0]
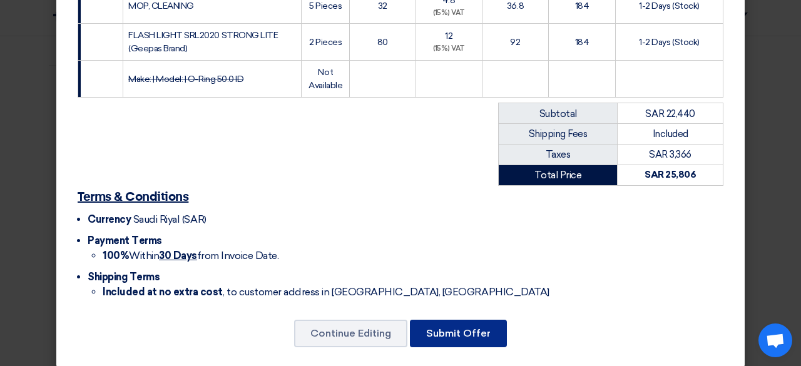
click at [474, 327] on font "Submit Offer" at bounding box center [458, 333] width 64 height 12
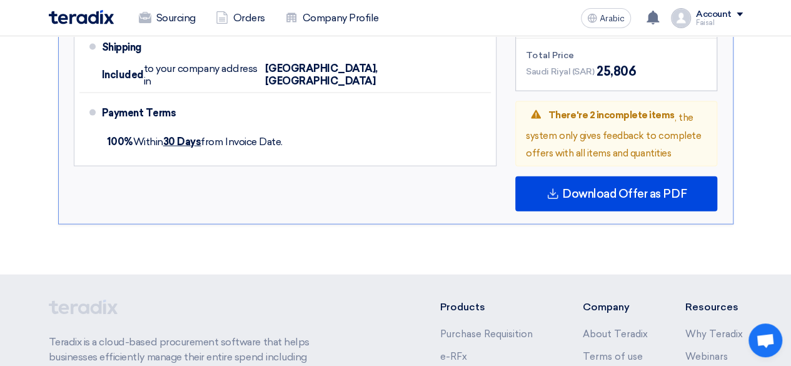
scroll to position [1319, 0]
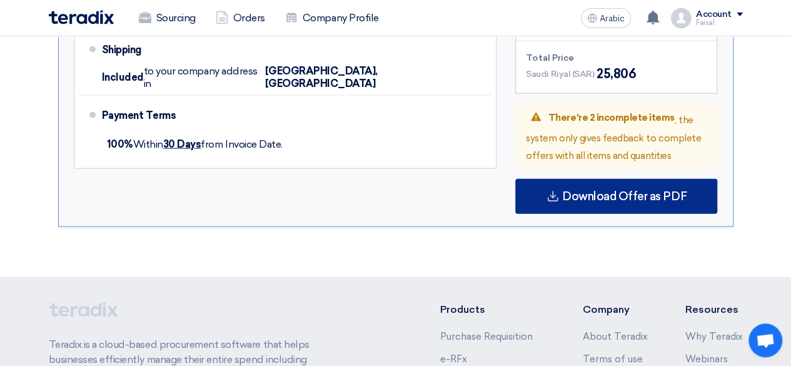
click at [643, 179] on div "Download Offer as PDF" at bounding box center [616, 196] width 202 height 35
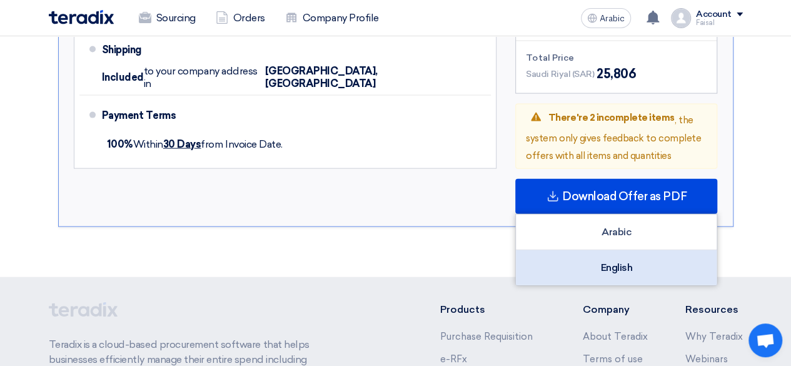
click at [608, 250] on div "English" at bounding box center [616, 267] width 201 height 35
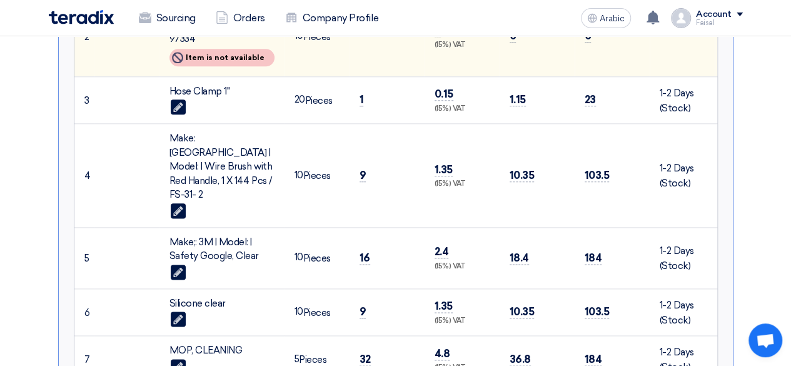
scroll to position [358, 0]
